Goal: Task Accomplishment & Management: Manage account settings

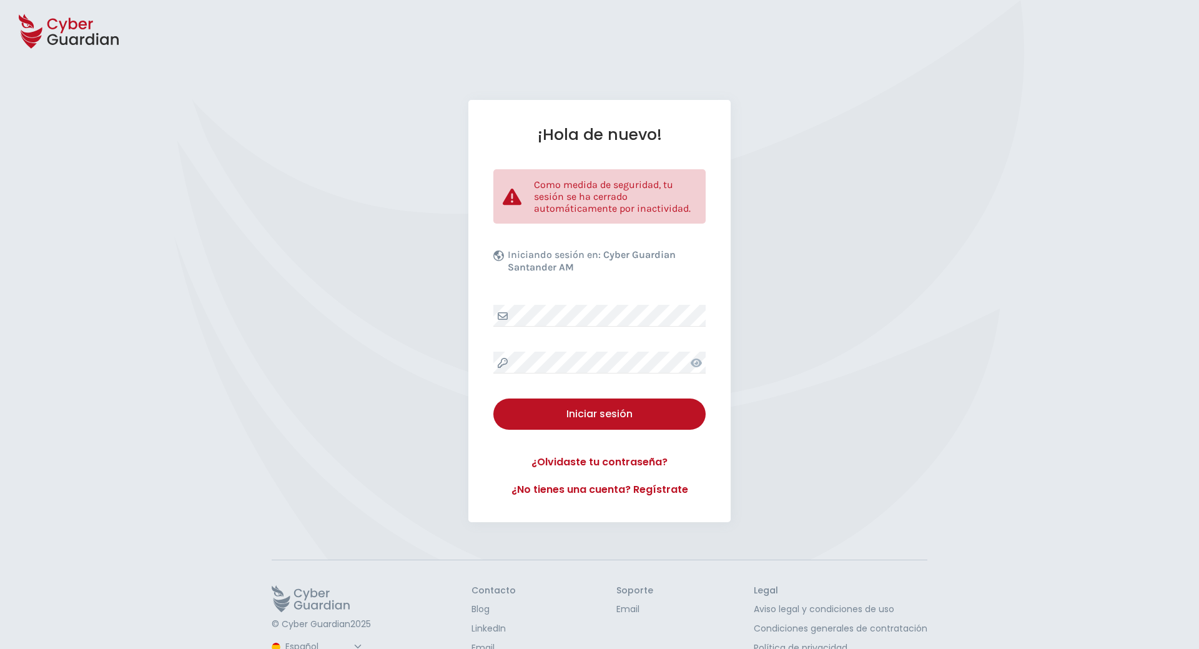
click at [655, 328] on div "¡Hola de nuevo! Como medida de seguridad, tu sesión se ha cerrado automáticamen…" at bounding box center [599, 311] width 262 height 422
click at [608, 417] on div "Iniciar sesión" at bounding box center [600, 413] width 194 height 15
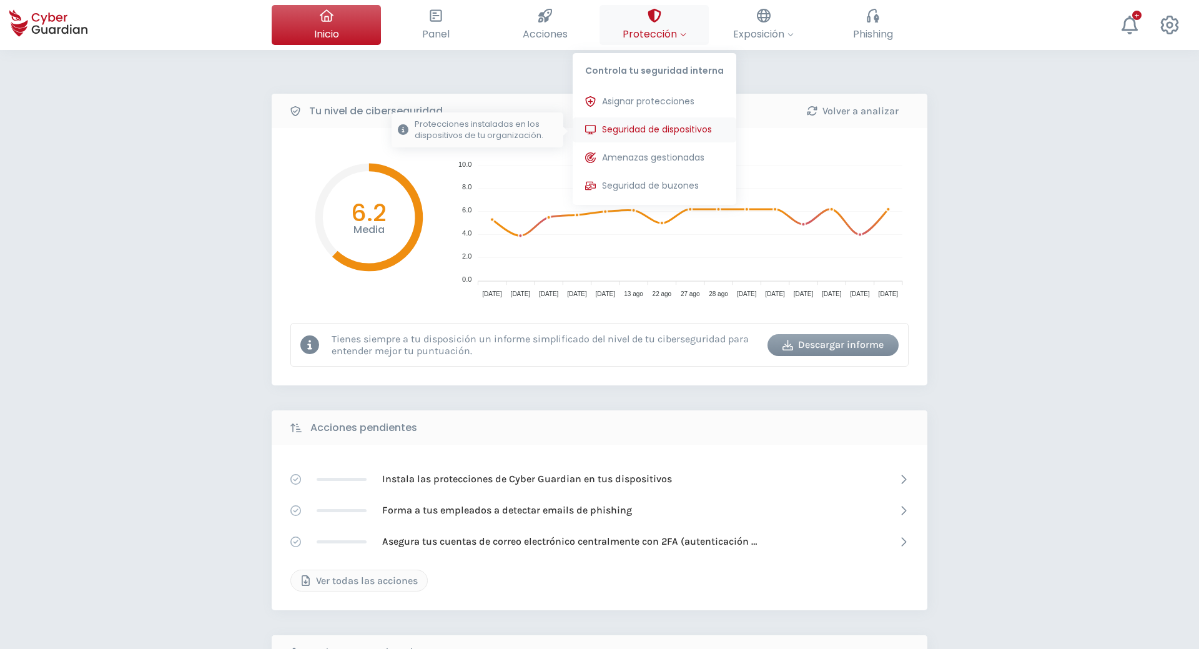
click at [652, 129] on span "Seguridad de dispositivos" at bounding box center [657, 129] width 110 height 13
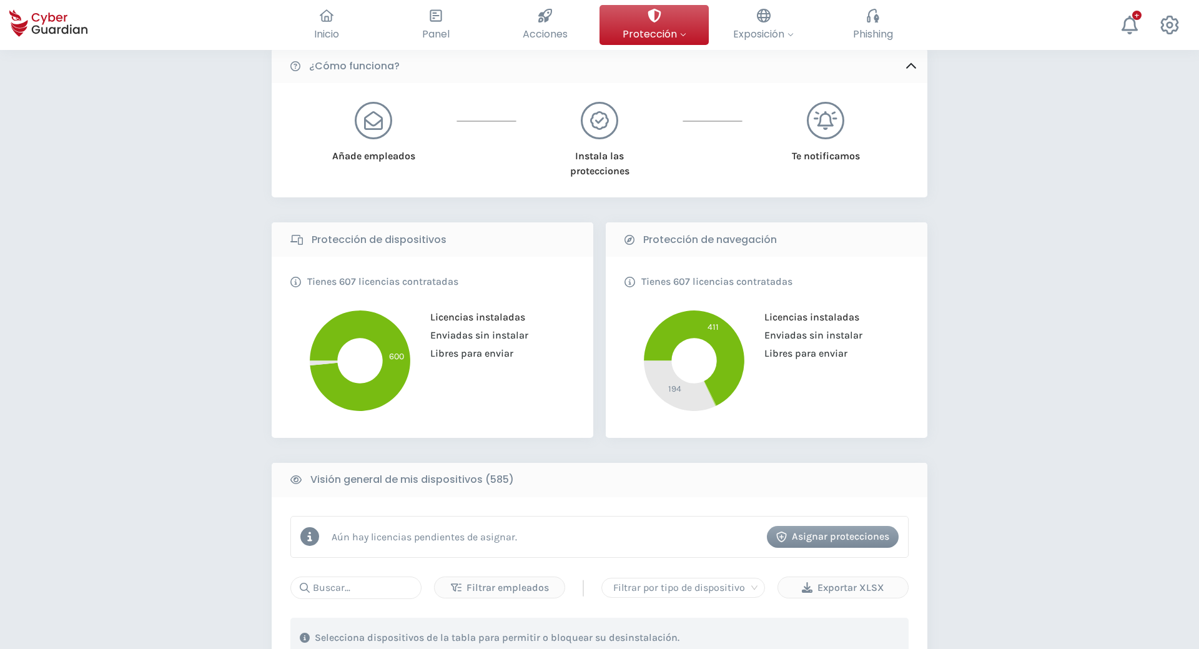
scroll to position [157, 0]
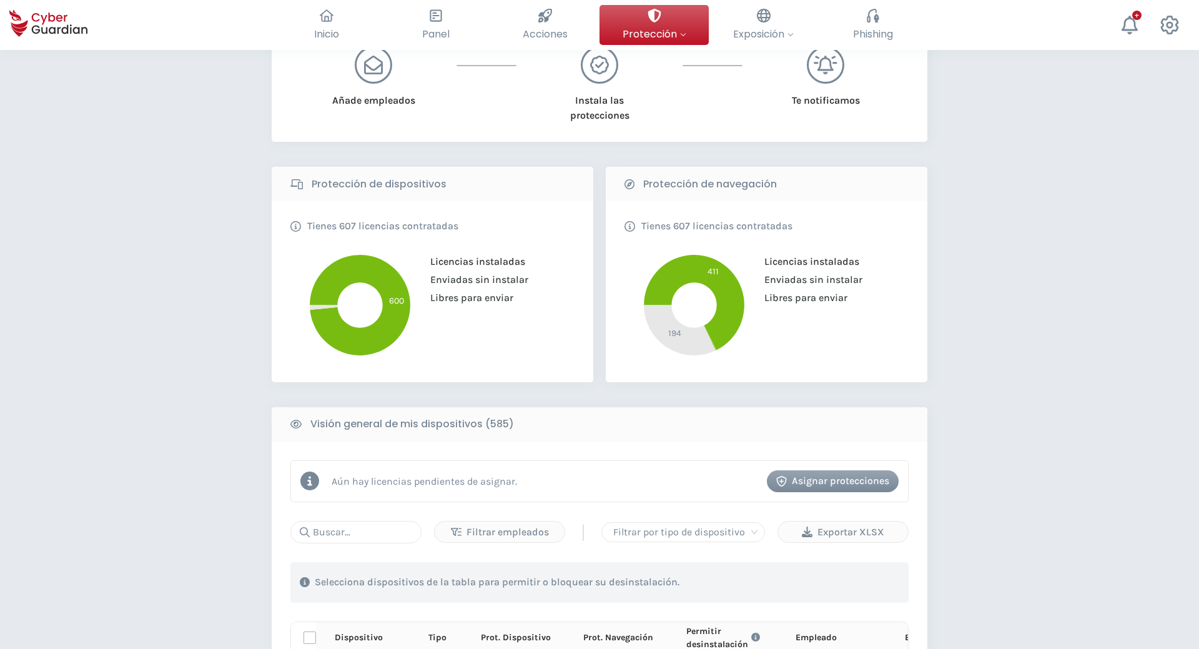
click at [322, 307] on icon at bounding box center [323, 307] width 27 height 4
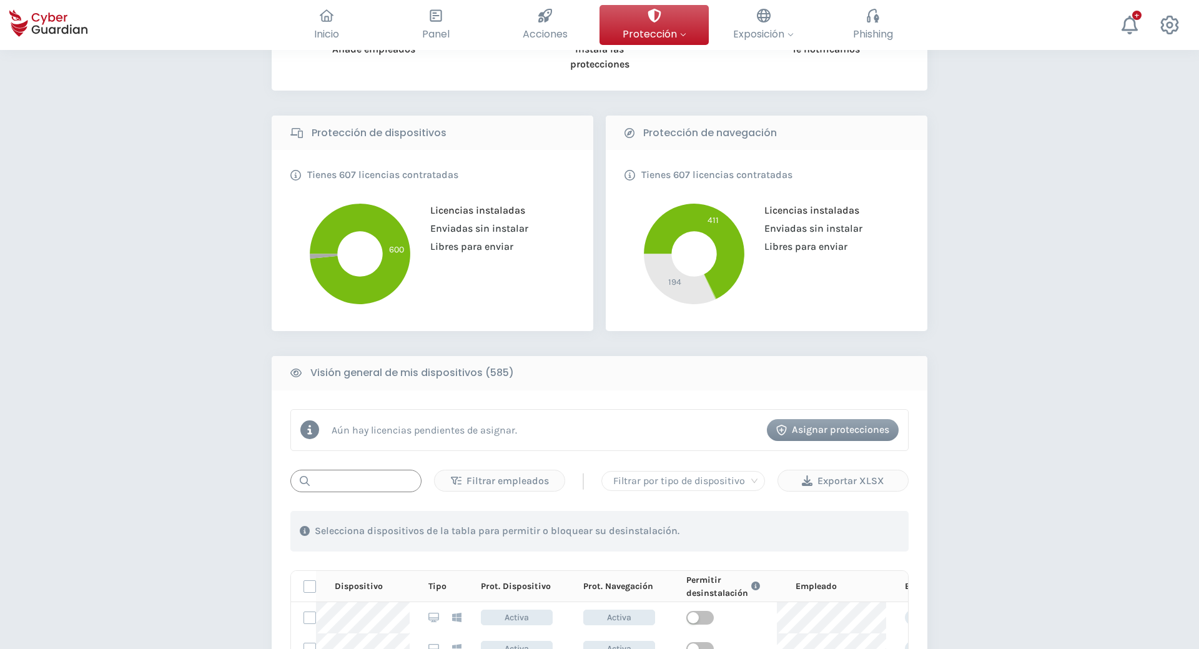
click at [340, 480] on input "text" at bounding box center [355, 480] width 131 height 22
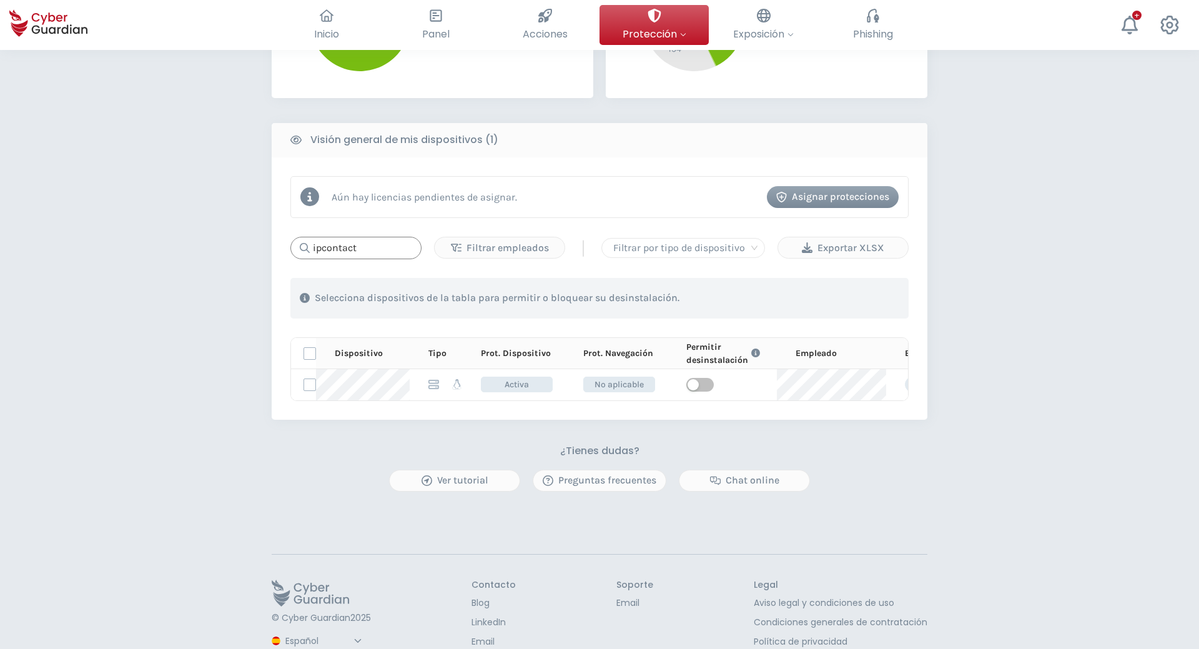
scroll to position [444, 0]
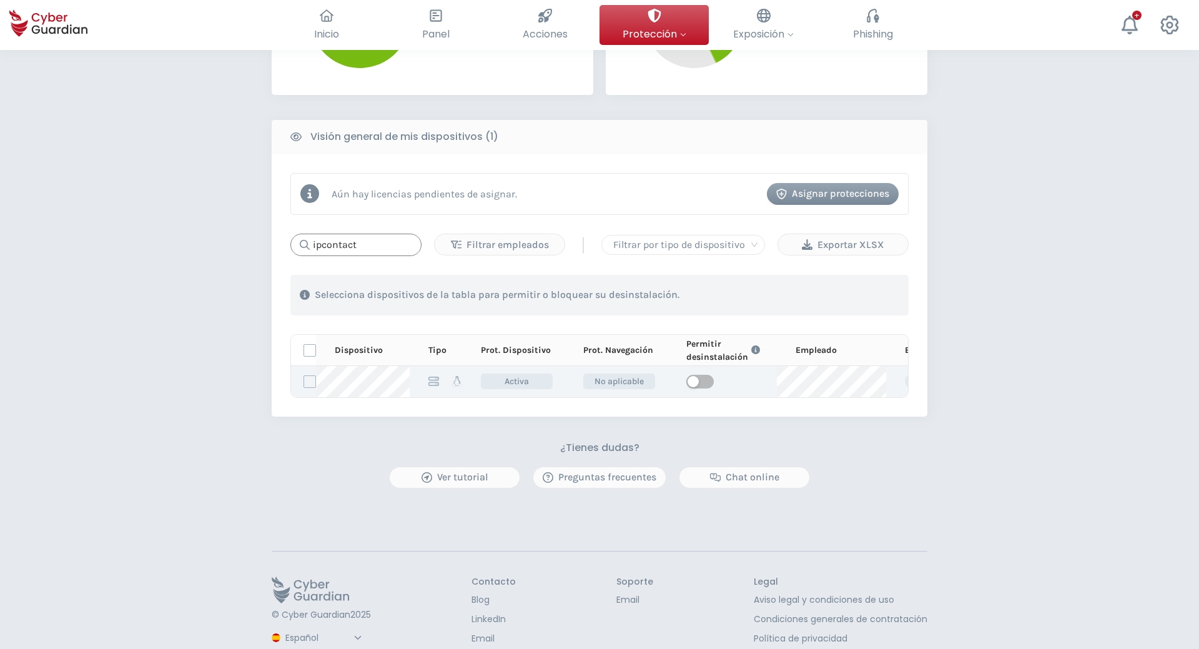
type input "ipcontact"
click at [694, 376] on span "button" at bounding box center [699, 382] width 27 height 14
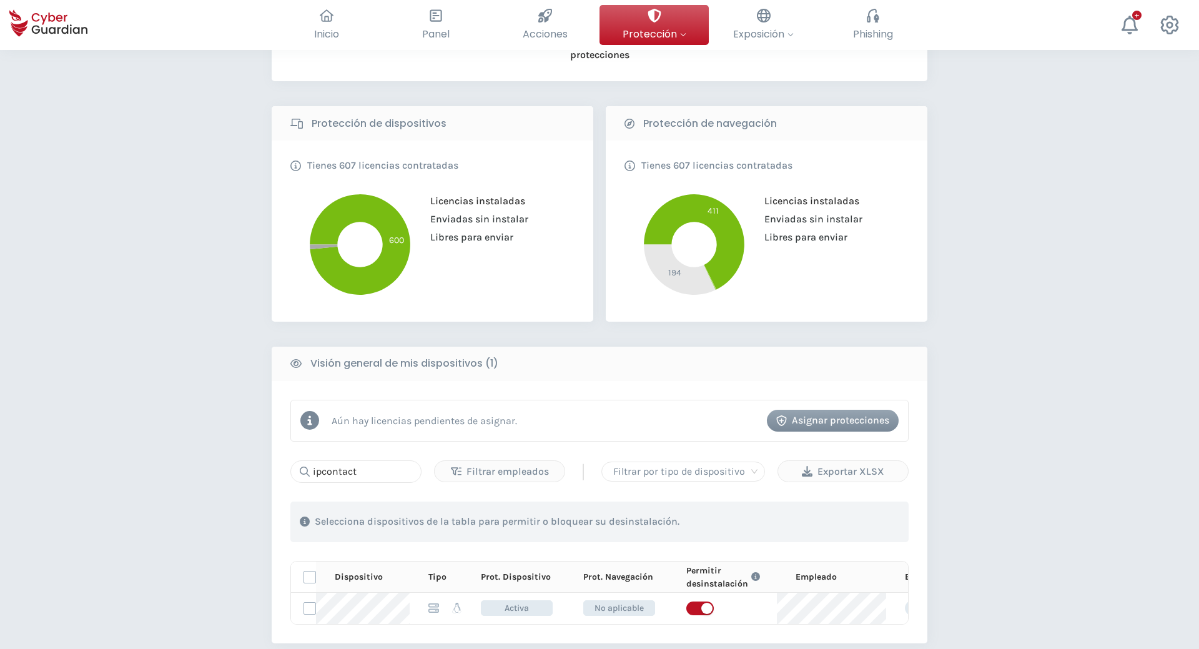
scroll to position [290, 0]
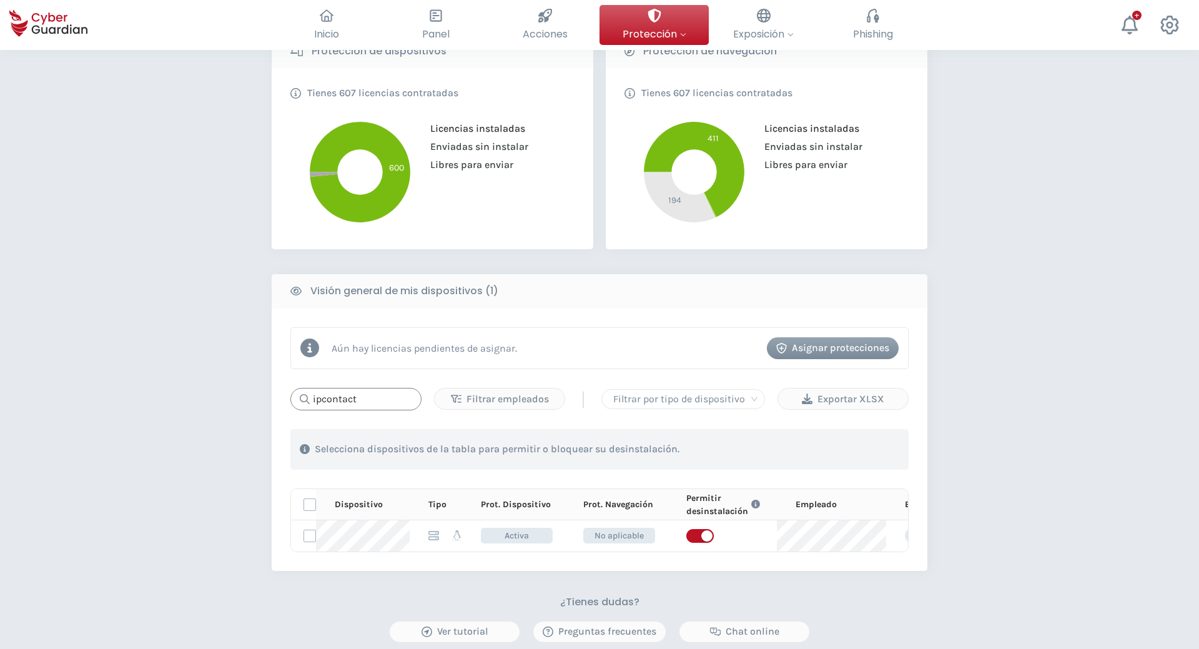
click at [383, 408] on input "ipcontact" at bounding box center [355, 399] width 131 height 22
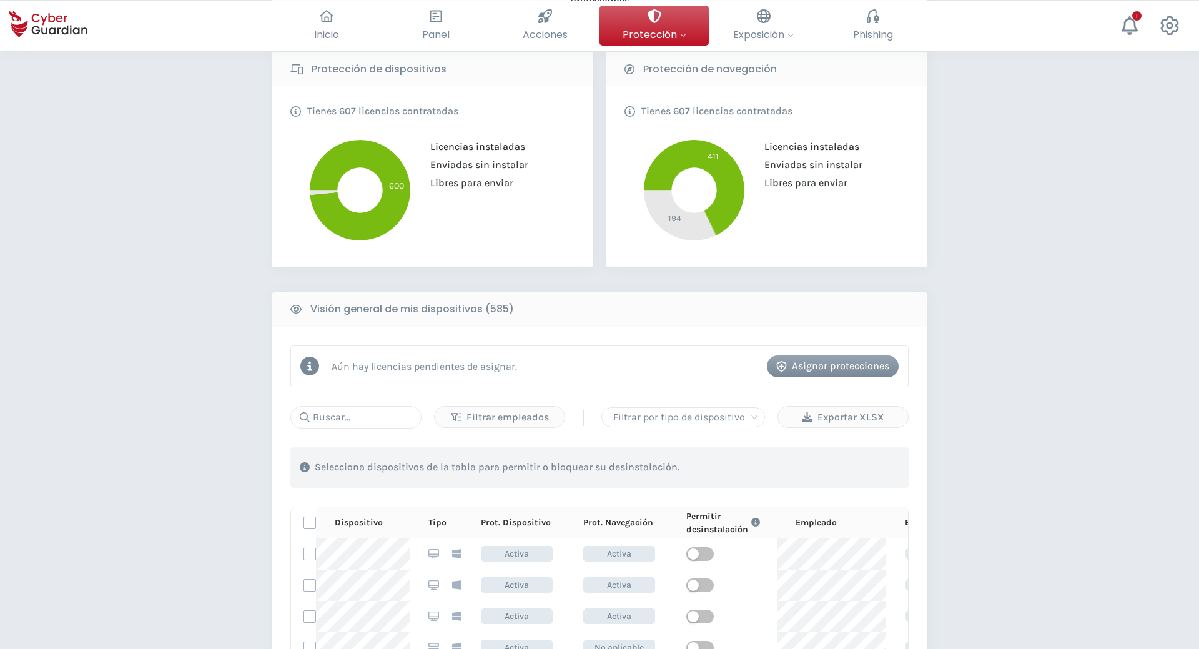
scroll to position [360, 0]
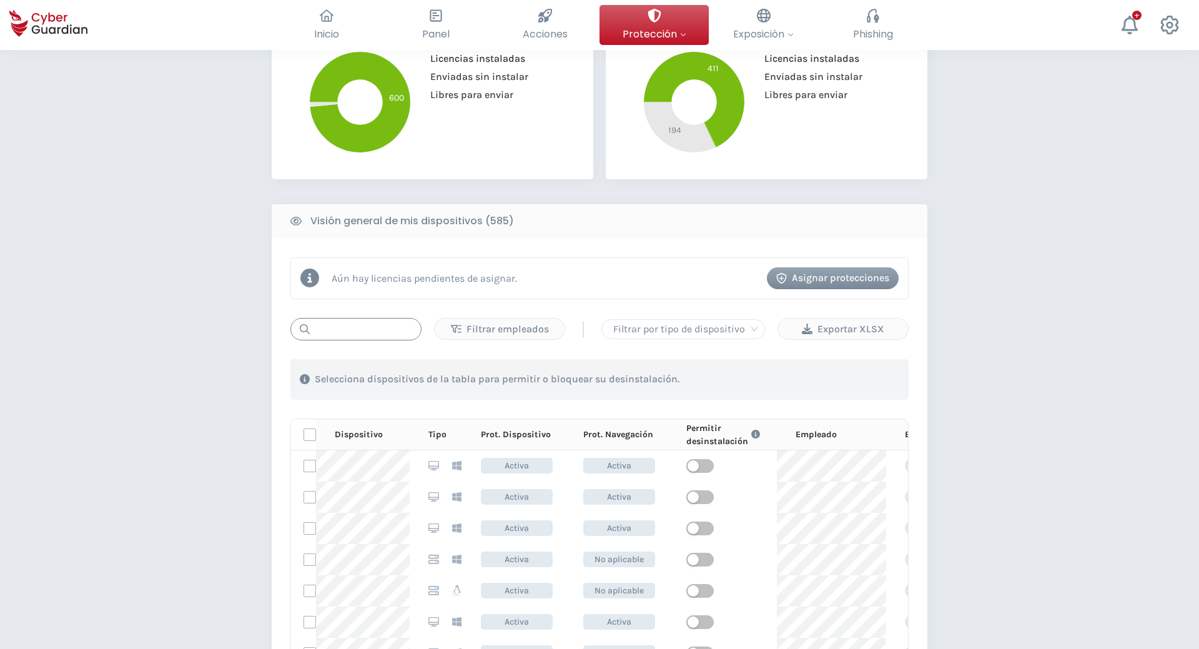
click at [377, 327] on input "text" at bounding box center [355, 329] width 131 height 22
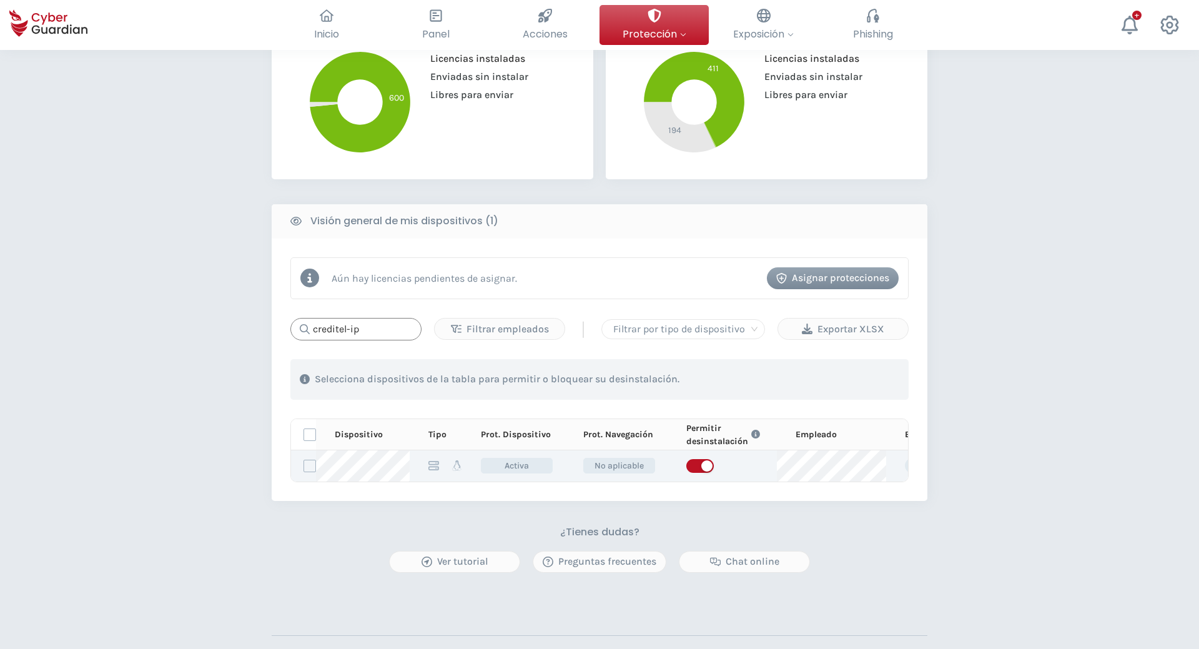
type input "creditel-ip"
click at [509, 473] on span "Activa" at bounding box center [517, 466] width 72 height 16
